Goal: Complete application form: Complete application form

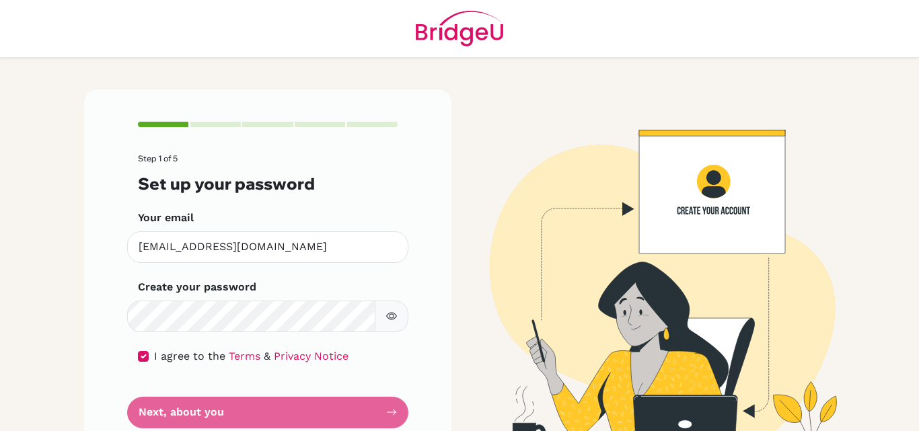
scroll to position [42, 0]
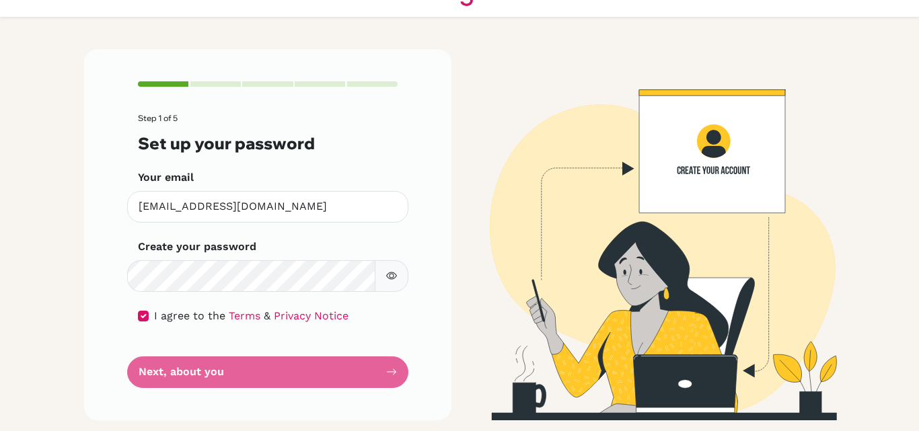
click at [387, 276] on icon "button" at bounding box center [391, 275] width 11 height 11
click at [267, 375] on form "Step 1 of 5 Set up your password Your email [EMAIL_ADDRESS][DOMAIN_NAME] Invali…" at bounding box center [268, 251] width 260 height 274
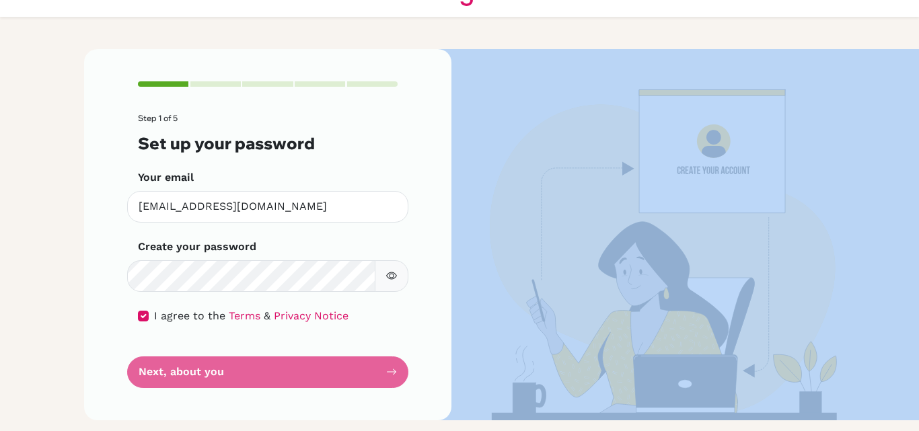
click at [365, 369] on form "Step 1 of 5 Set up your password Your email [EMAIL_ADDRESS][DOMAIN_NAME] Invali…" at bounding box center [268, 251] width 260 height 274
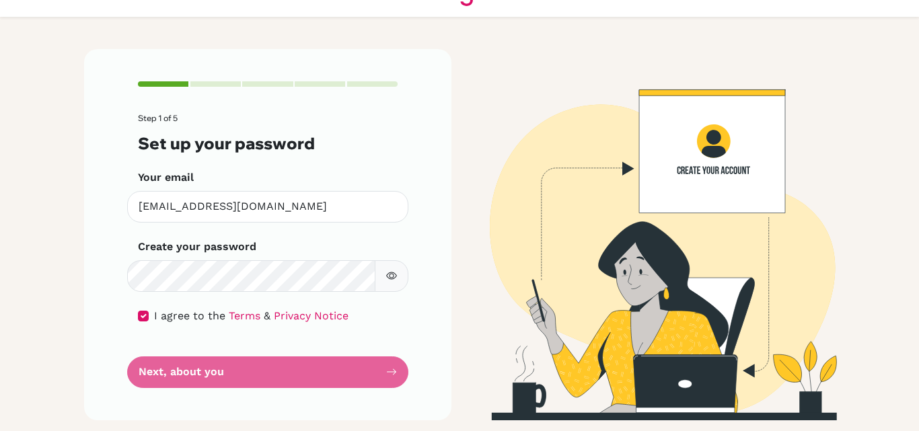
click at [365, 369] on form "Step 1 of 5 Set up your password Your email [EMAIL_ADDRESS][DOMAIN_NAME] Invali…" at bounding box center [268, 251] width 260 height 274
click at [383, 371] on form "Step 1 of 5 Set up your password Your email [EMAIL_ADDRESS][DOMAIN_NAME] Invali…" at bounding box center [268, 251] width 260 height 274
click at [213, 369] on form "Step 1 of 5 Set up your password Your email [EMAIL_ADDRESS][DOMAIN_NAME] Invali…" at bounding box center [268, 251] width 260 height 274
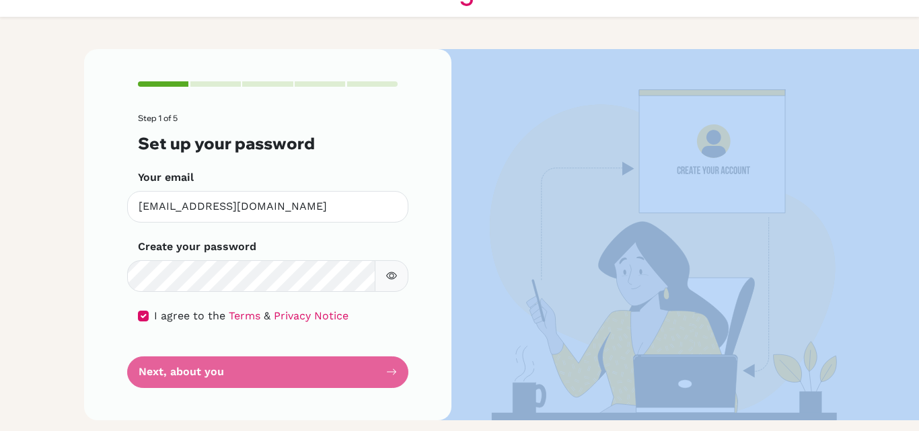
click at [261, 362] on form "Step 1 of 5 Set up your password Your email [EMAIL_ADDRESS][DOMAIN_NAME] Invali…" at bounding box center [268, 251] width 260 height 274
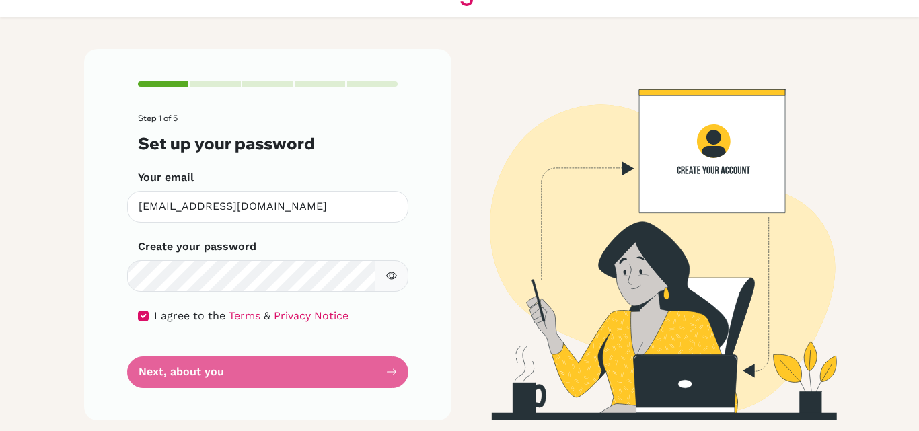
click at [261, 362] on form "Step 1 of 5 Set up your password Your email [EMAIL_ADDRESS][DOMAIN_NAME] Invali…" at bounding box center [268, 251] width 260 height 274
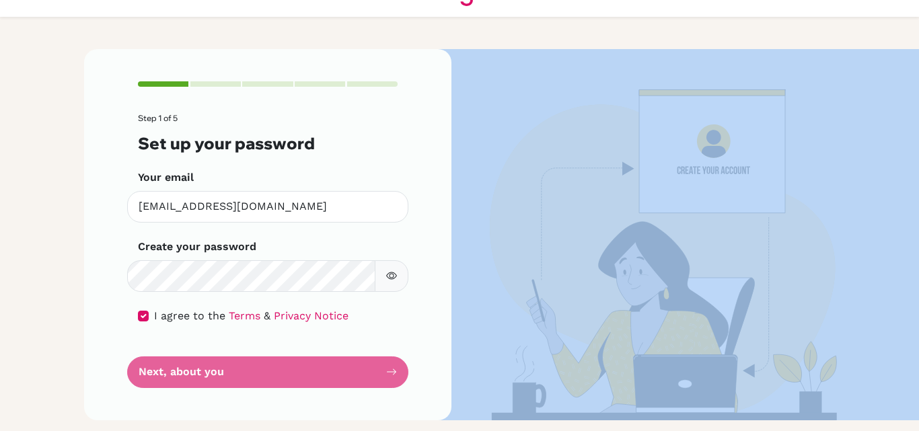
click at [261, 362] on form "Step 1 of 5 Set up your password Your email [EMAIL_ADDRESS][DOMAIN_NAME] Invali…" at bounding box center [268, 251] width 260 height 274
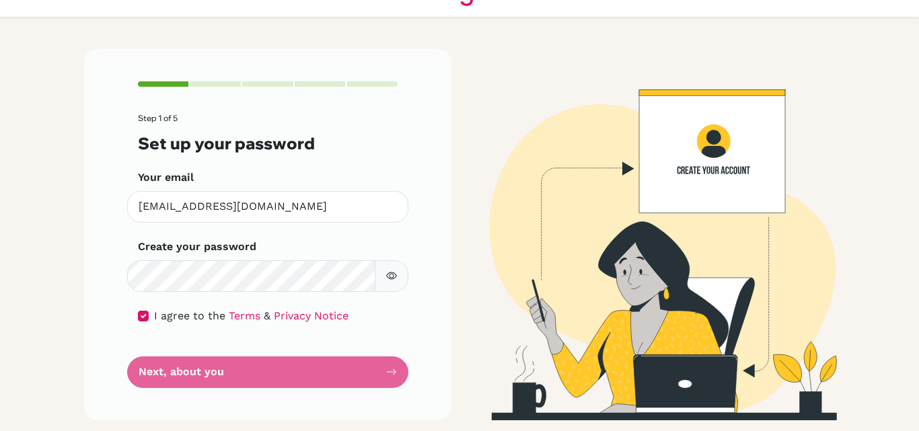
click at [828, 153] on img at bounding box center [651, 234] width 767 height 371
click at [817, 130] on img at bounding box center [651, 234] width 767 height 371
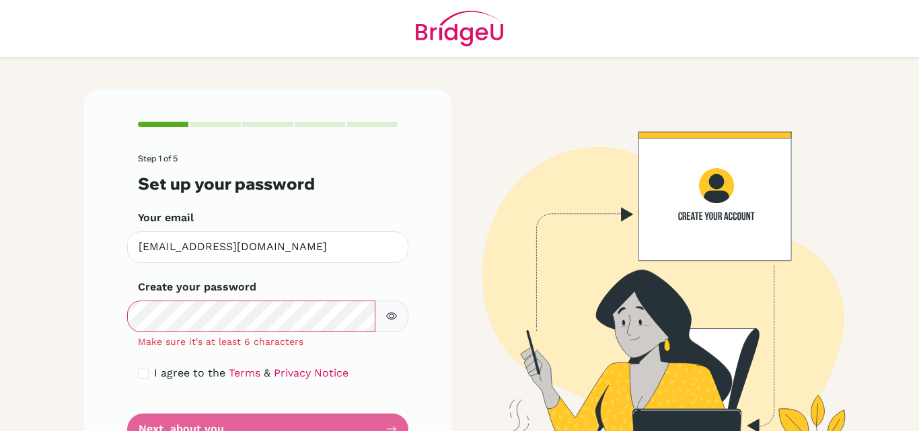
click at [380, 312] on button "button" at bounding box center [392, 317] width 34 height 32
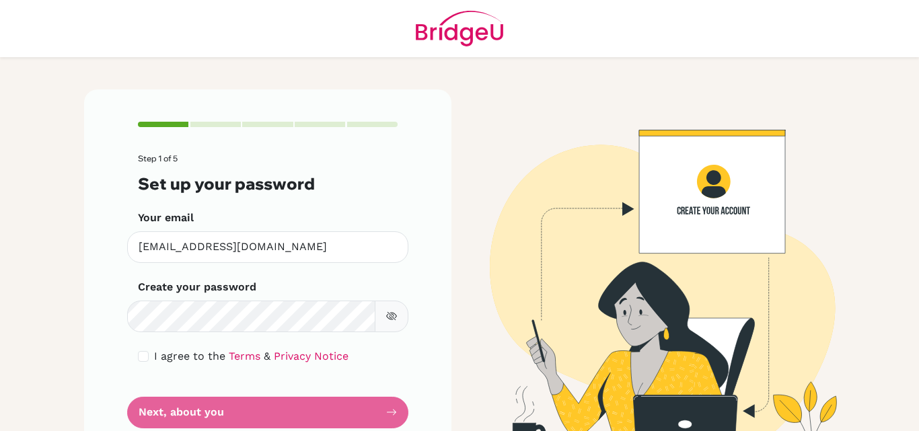
click at [203, 358] on span "I agree to the" at bounding box center [189, 356] width 71 height 13
click at [179, 359] on span "I agree to the" at bounding box center [189, 356] width 71 height 13
click at [143, 356] on input "checkbox" at bounding box center [143, 356] width 11 height 11
checkbox input "true"
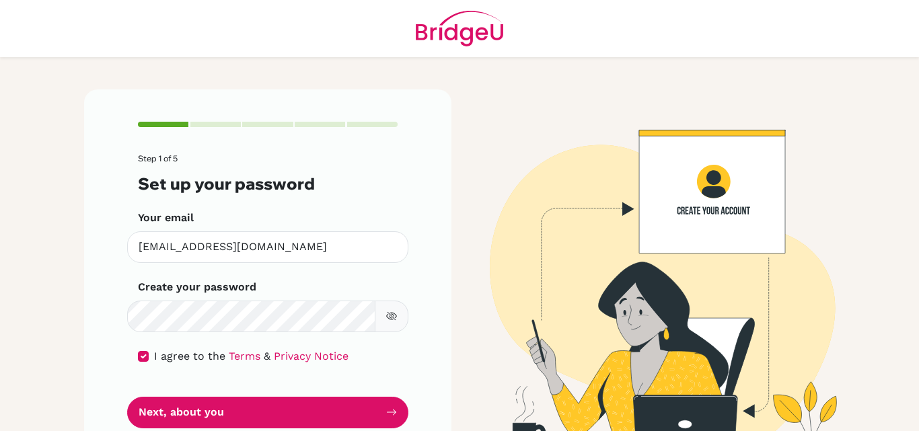
click at [388, 319] on icon "button" at bounding box center [390, 316] width 9 height 9
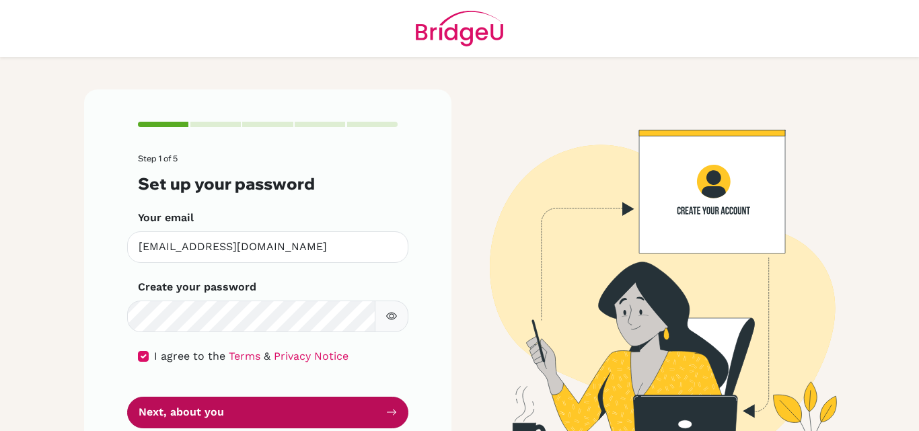
click at [239, 416] on button "Next, about you" at bounding box center [267, 413] width 281 height 32
